Goal: Information Seeking & Learning: Learn about a topic

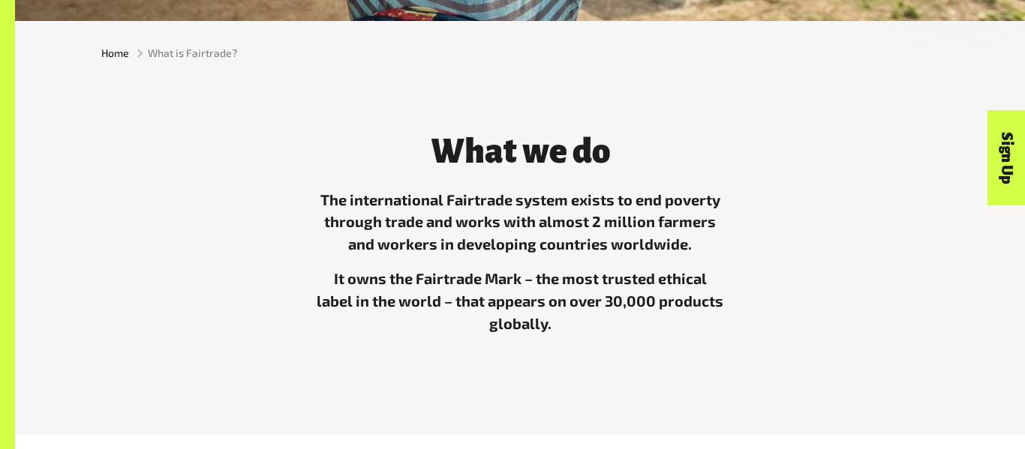
scroll to position [388, 0]
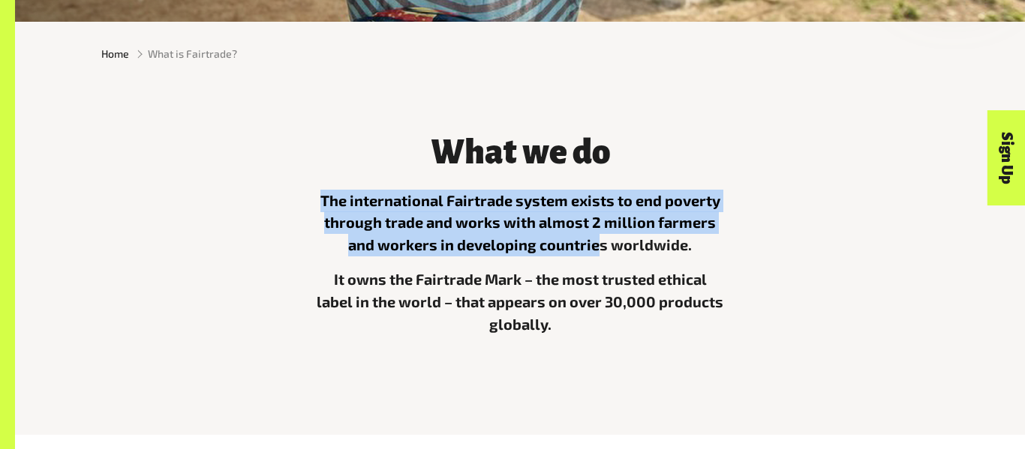
drag, startPoint x: 298, startPoint y: 176, endPoint x: 596, endPoint y: 254, distance: 308.5
click at [596, 254] on div "What we do The international Fairtrade system exists to end poverty through tra…" at bounding box center [519, 249] width 855 height 266
click at [596, 254] on p "The international Fairtrade system exists to end poverty through trade and work…" at bounding box center [520, 224] width 410 height 68
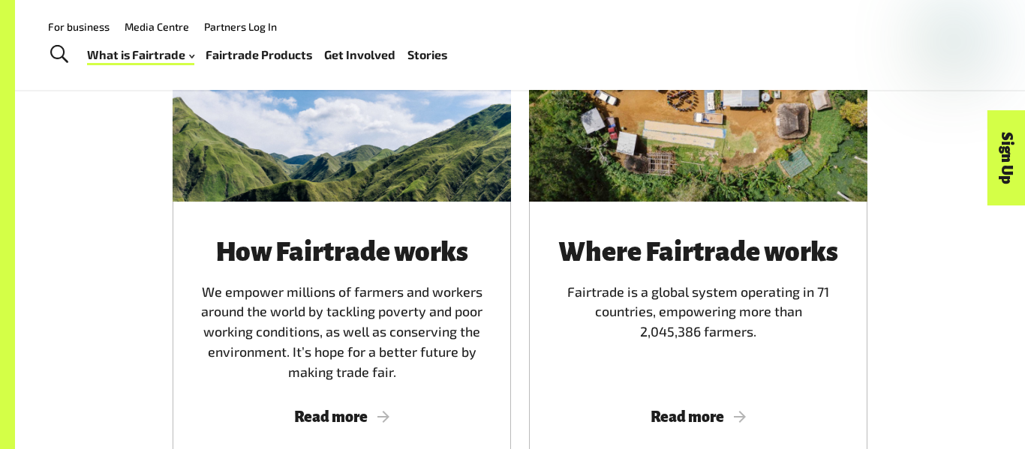
scroll to position [882, 0]
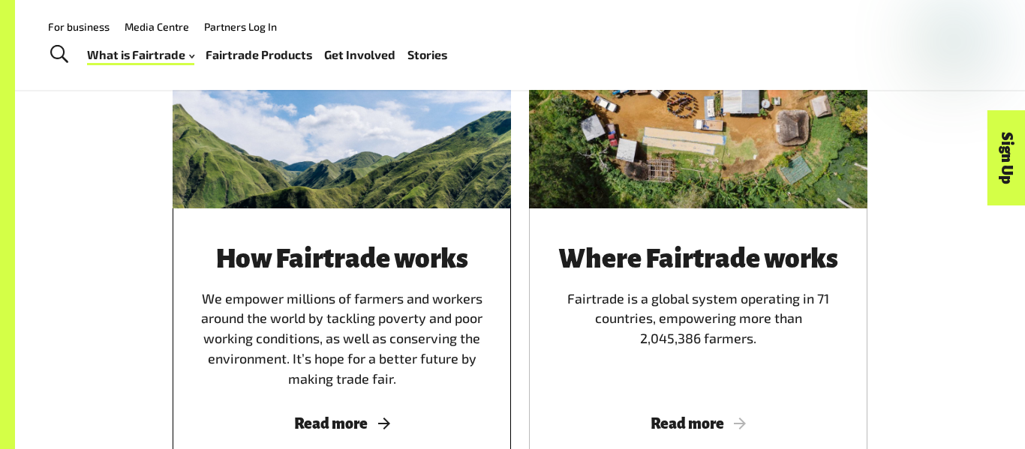
click at [422, 296] on div "How Fairtrade works We empower millions of farmers and workers around the world…" at bounding box center [342, 317] width 302 height 145
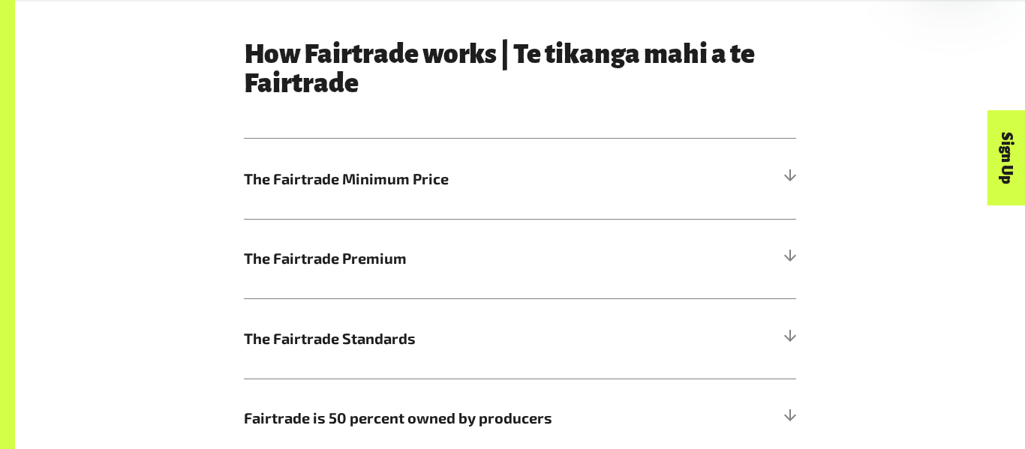
scroll to position [771, 0]
